Goal: Task Accomplishment & Management: Manage account settings

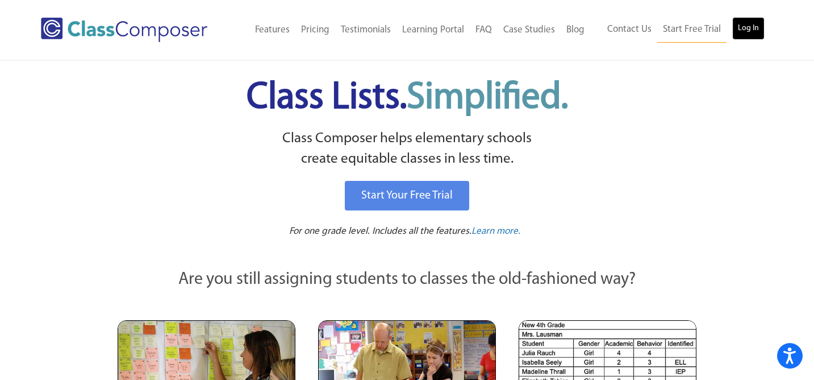
click at [750, 27] on link "Log In" at bounding box center [748, 28] width 32 height 23
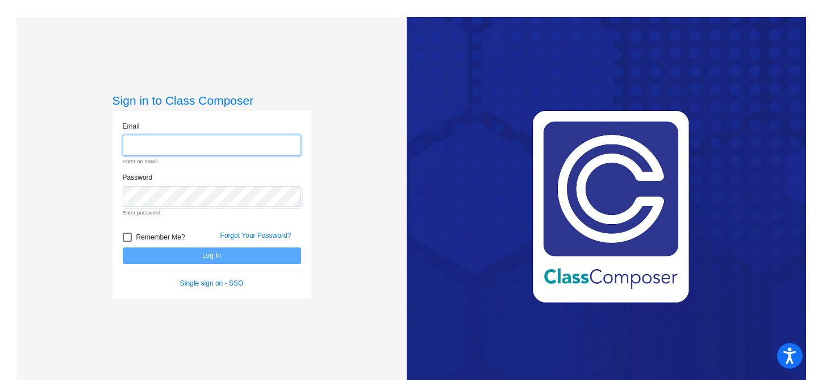
click at [233, 143] on input "email" at bounding box center [212, 145] width 178 height 21
type input "skaminski@lasd.net"
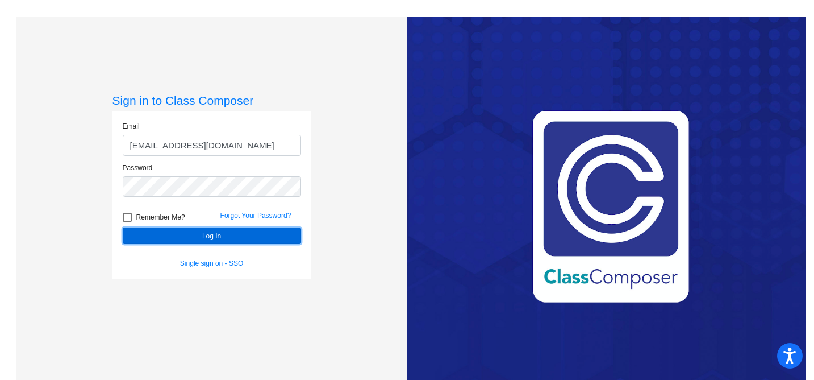
click at [241, 236] on button "Log In" at bounding box center [212, 235] width 178 height 16
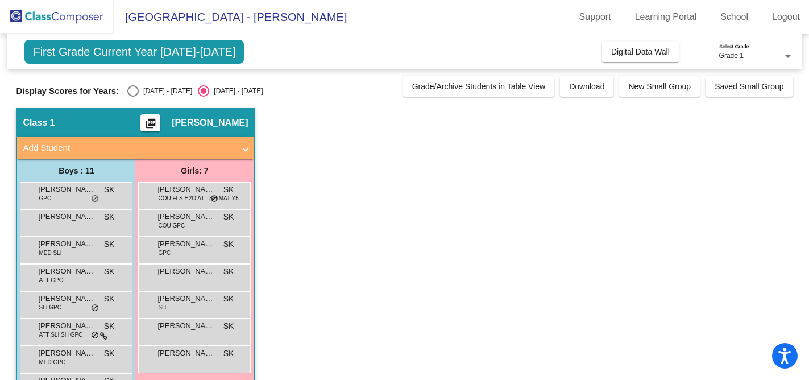
click at [134, 95] on div "Select an option" at bounding box center [132, 90] width 11 height 11
click at [133, 97] on input "2024 - 2025" at bounding box center [132, 97] width 1 height 1
radio input "true"
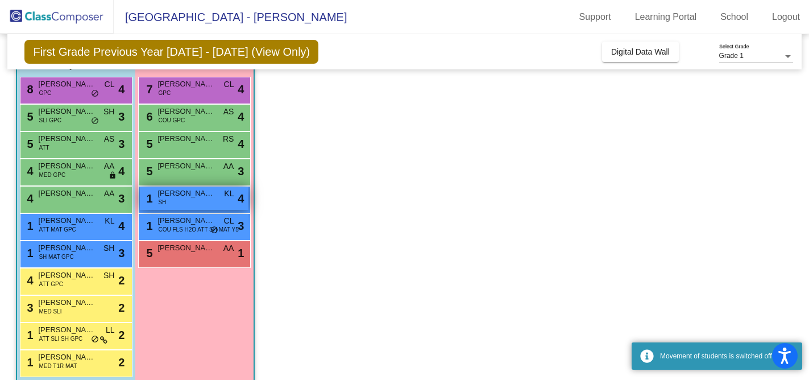
scroll to position [109, 0]
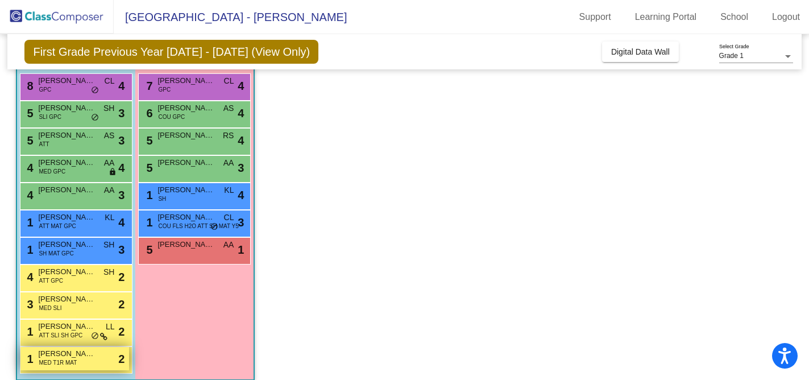
click at [86, 363] on div "1 Neymar Lopez-Delgado MED T1R MAT lock do_not_disturb_alt 2" at bounding box center [74, 358] width 109 height 23
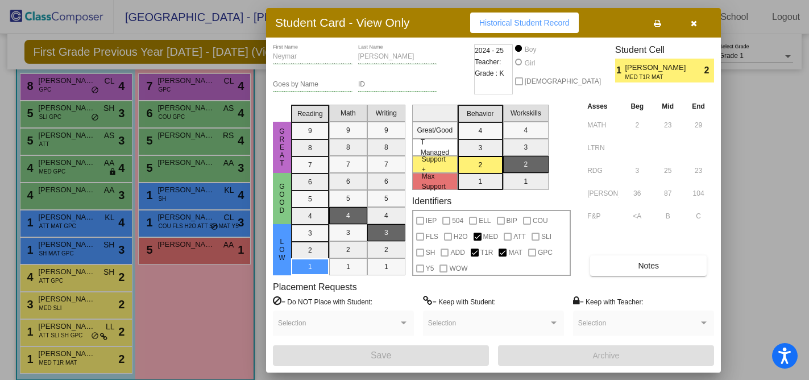
click at [692, 22] on icon "button" at bounding box center [693, 23] width 6 height 8
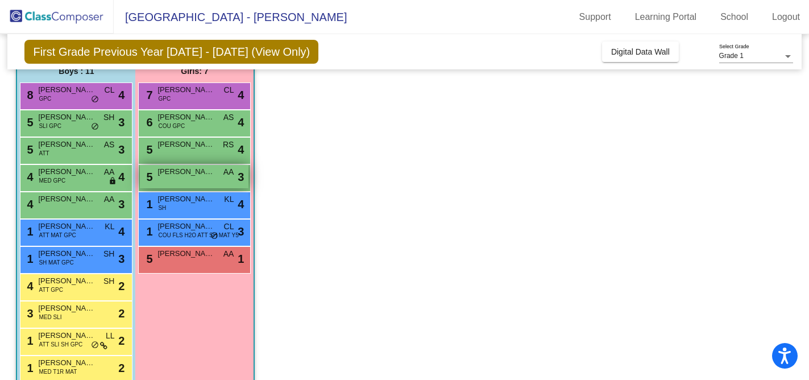
scroll to position [96, 0]
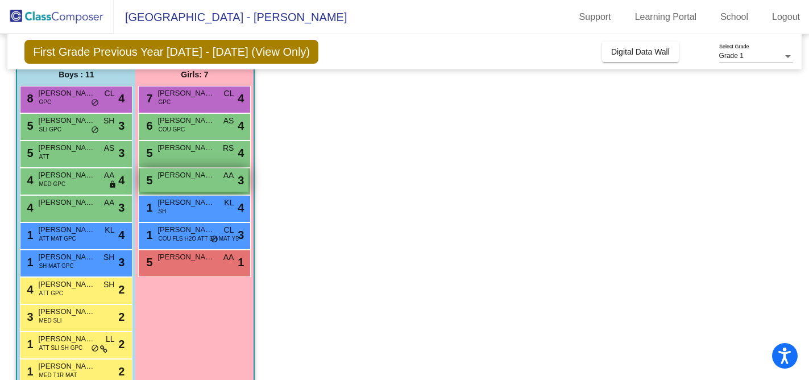
click at [187, 174] on span "Luna Mishler" at bounding box center [185, 174] width 57 height 11
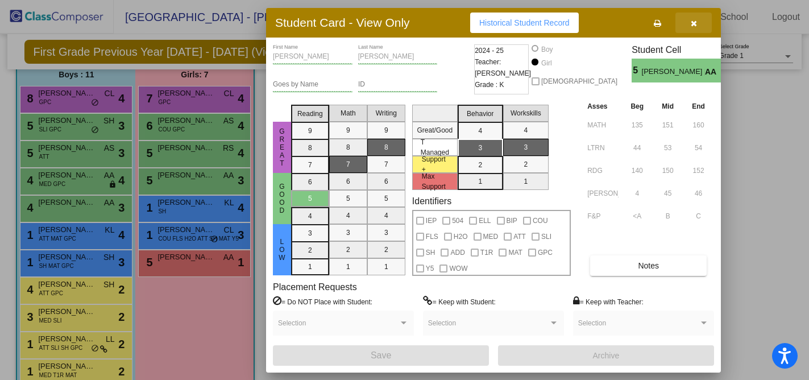
click at [694, 24] on icon "button" at bounding box center [693, 23] width 6 height 8
